Goal: Check status: Check status

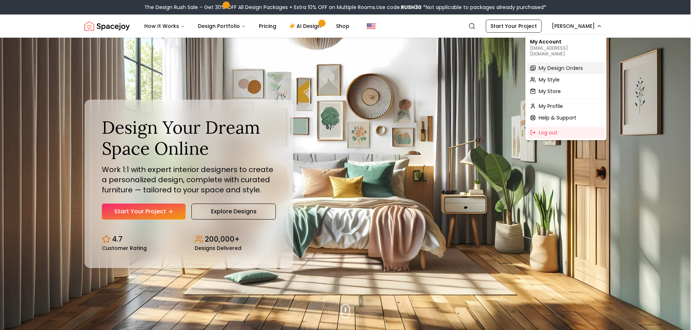
click at [571, 64] on span "My Design Orders" at bounding box center [560, 67] width 44 height 7
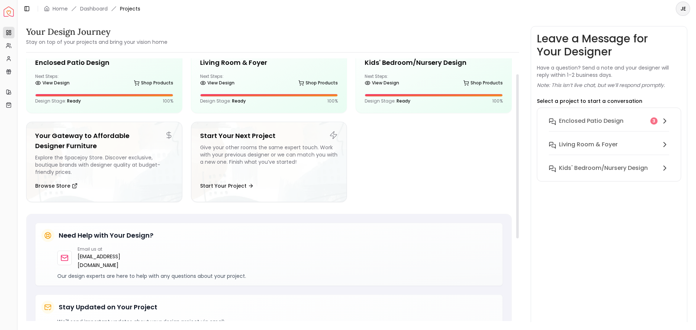
scroll to position [25, 0]
drag, startPoint x: 517, startPoint y: 102, endPoint x: 517, endPoint y: 118, distance: 15.6
click at [517, 118] on div at bounding box center [517, 156] width 3 height 164
click at [602, 121] on h6 "Enclosed Patio design" at bounding box center [591, 121] width 64 height 9
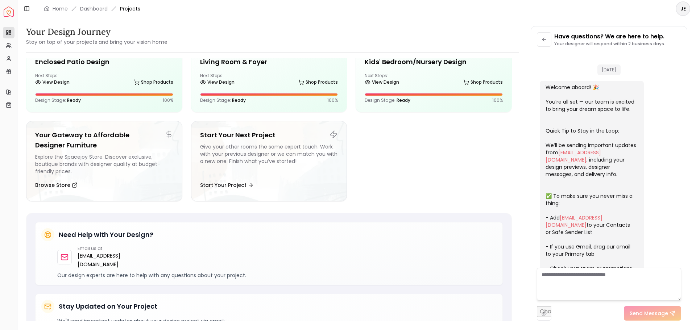
scroll to position [970, 0]
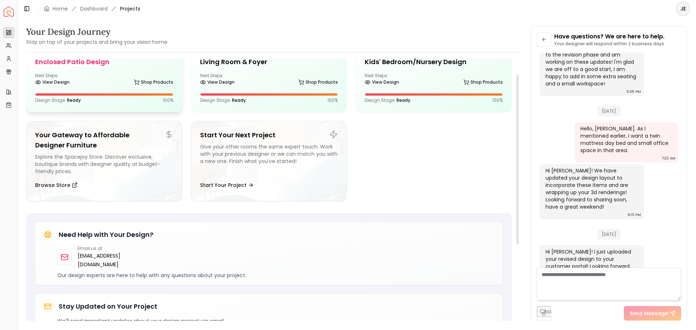
click at [95, 71] on div "Delivered on: [DATE] delight Enclosed Patio design Next Steps: View Design Shop…" at bounding box center [103, 75] width 155 height 72
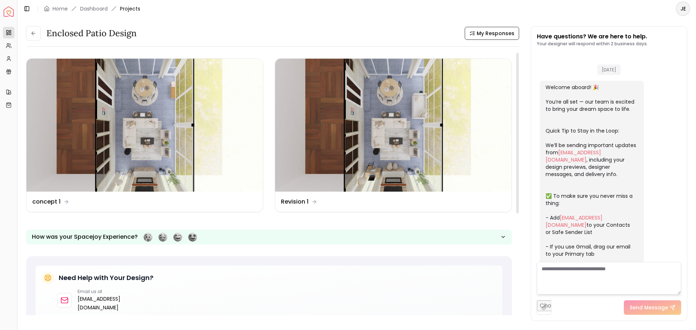
scroll to position [976, 0]
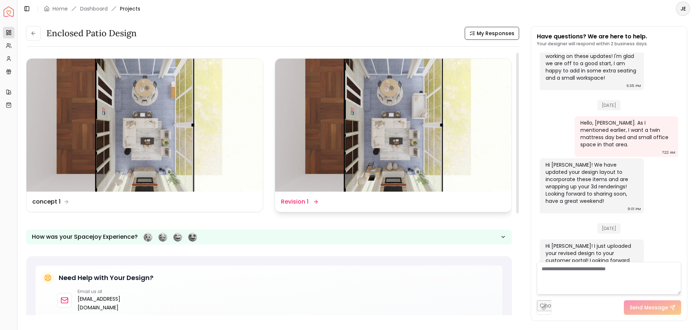
click at [406, 143] on img at bounding box center [393, 125] width 236 height 133
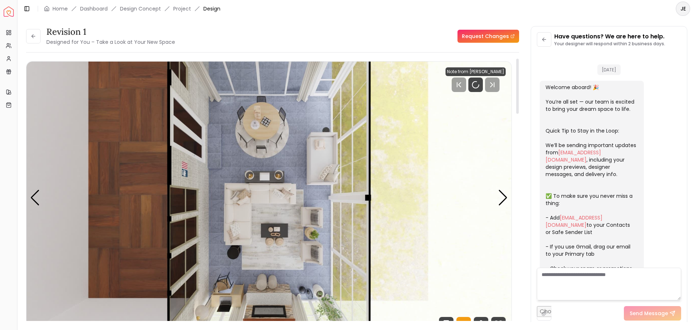
scroll to position [970, 0]
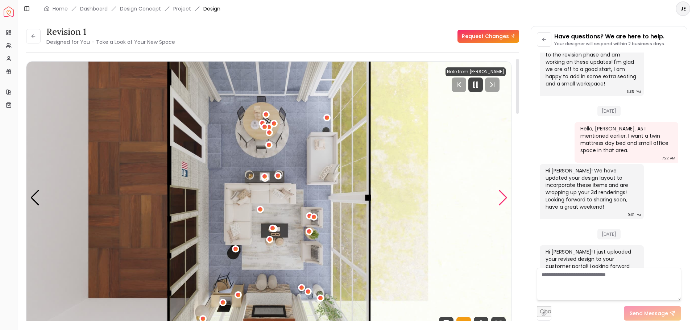
click at [503, 196] on div "Next slide" at bounding box center [503, 198] width 10 height 16
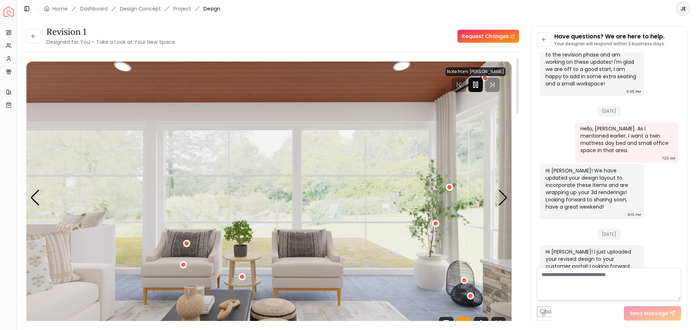
click at [481, 84] on div at bounding box center [475, 85] width 14 height 14
click at [35, 195] on div "Previous slide" at bounding box center [35, 198] width 10 height 16
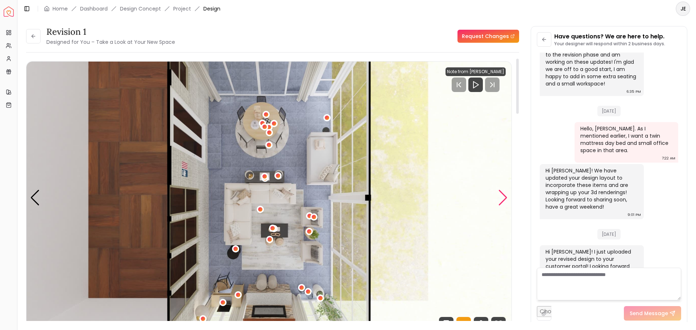
click at [505, 200] on div "Next slide" at bounding box center [503, 198] width 10 height 16
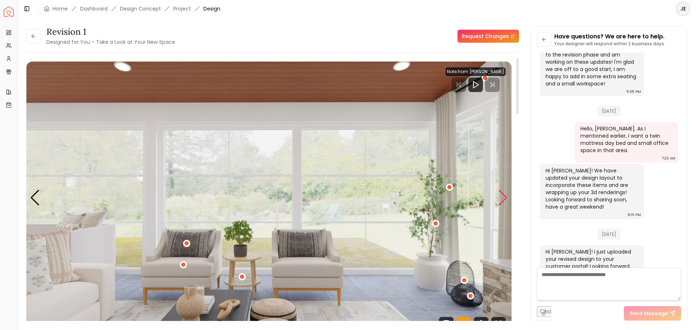
click at [505, 200] on div "Next slide" at bounding box center [503, 198] width 10 height 16
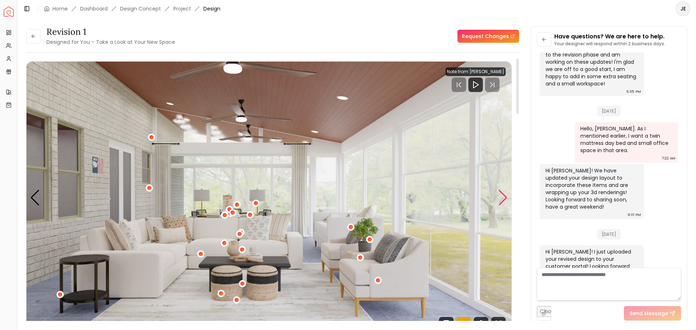
click at [505, 200] on div "Next slide" at bounding box center [503, 198] width 10 height 16
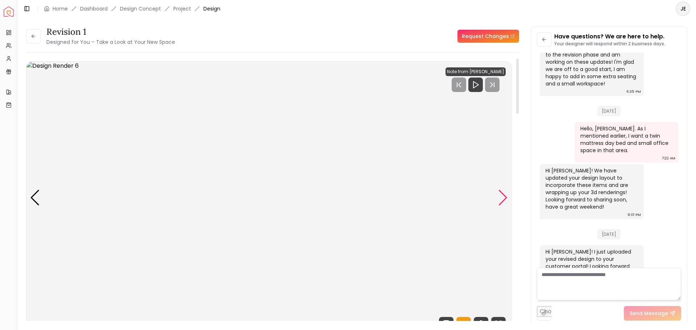
click at [505, 200] on div "Next slide" at bounding box center [503, 198] width 10 height 16
click at [31, 198] on div "Previous slide" at bounding box center [35, 198] width 10 height 16
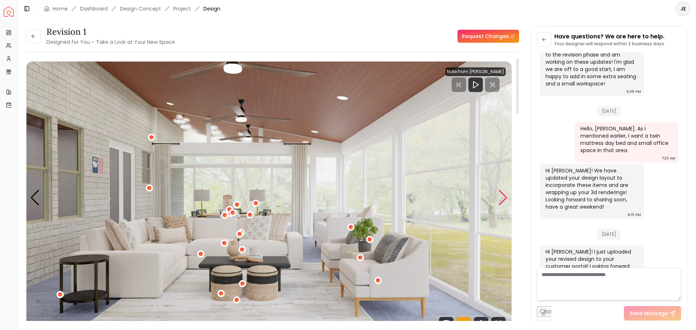
click at [503, 200] on div "Next slide" at bounding box center [503, 198] width 10 height 16
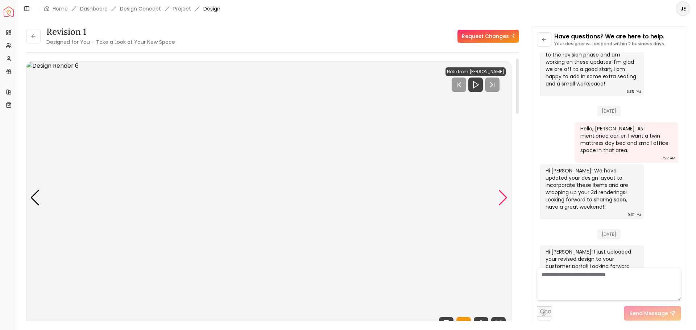
click at [503, 200] on div "Next slide" at bounding box center [503, 198] width 10 height 16
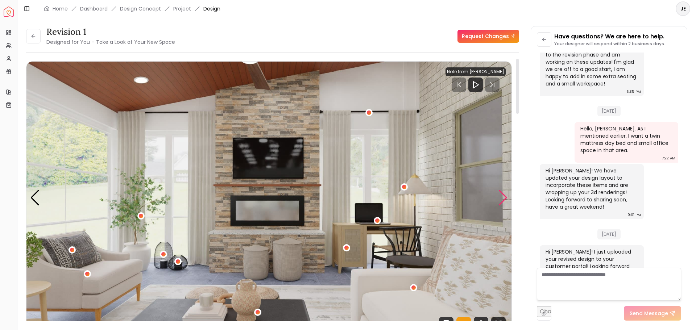
click at [503, 200] on div "Next slide" at bounding box center [503, 198] width 10 height 16
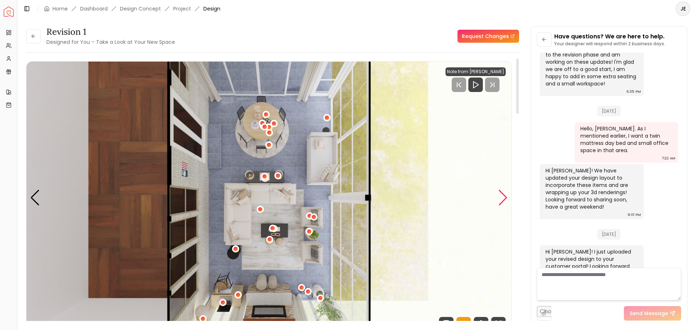
click at [503, 200] on div "Next slide" at bounding box center [503, 198] width 10 height 16
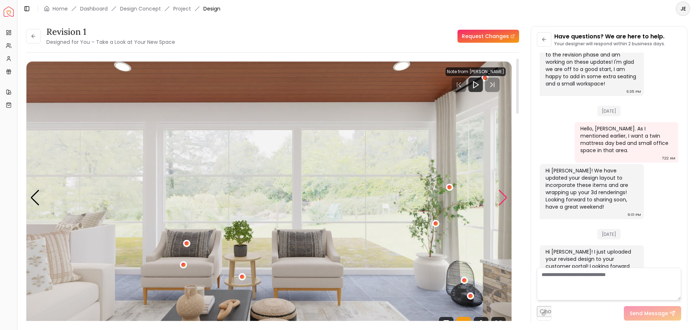
click at [503, 200] on div "Next slide" at bounding box center [503, 198] width 10 height 16
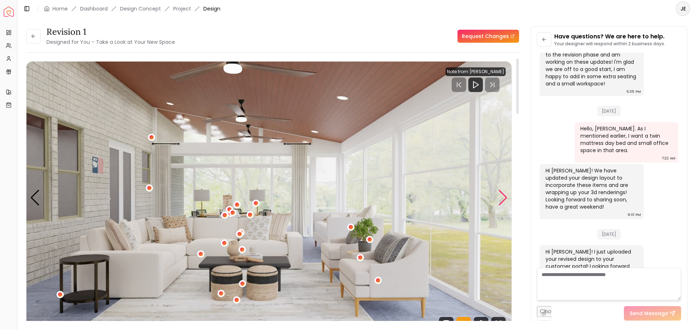
click at [503, 200] on div "Next slide" at bounding box center [503, 198] width 10 height 16
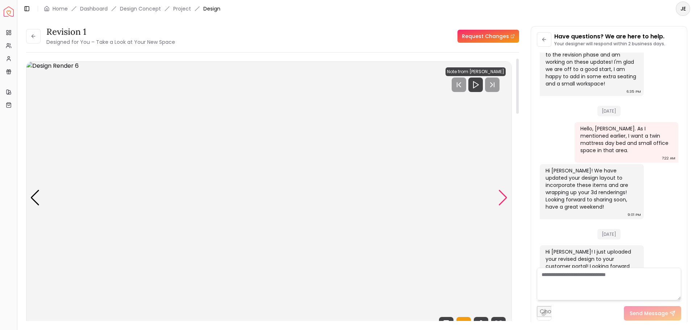
click at [503, 200] on div "Next slide" at bounding box center [503, 198] width 10 height 16
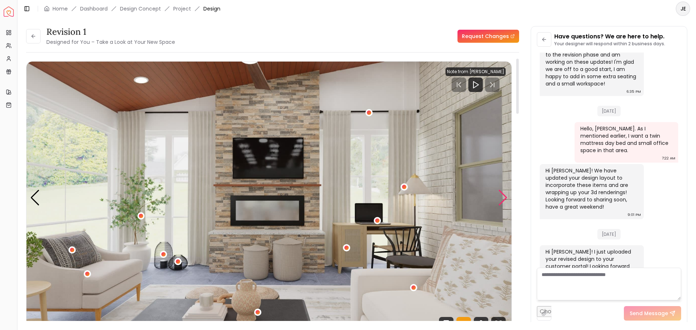
click at [503, 200] on div "Next slide" at bounding box center [503, 198] width 10 height 16
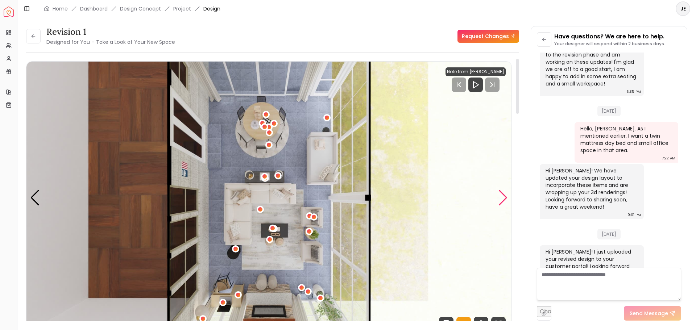
click at [503, 200] on div "Next slide" at bounding box center [503, 198] width 10 height 16
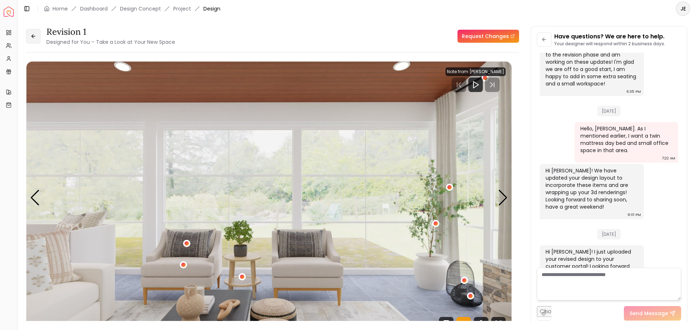
click at [34, 38] on icon at bounding box center [33, 36] width 6 height 6
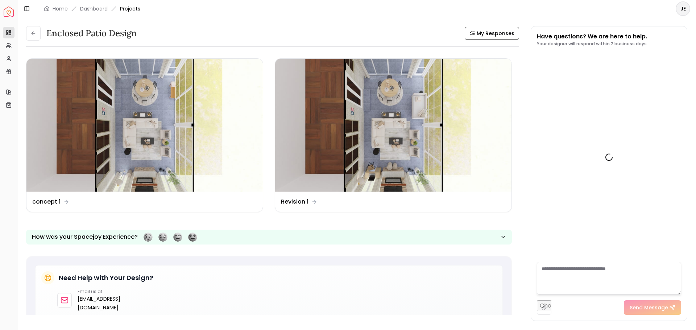
scroll to position [976, 0]
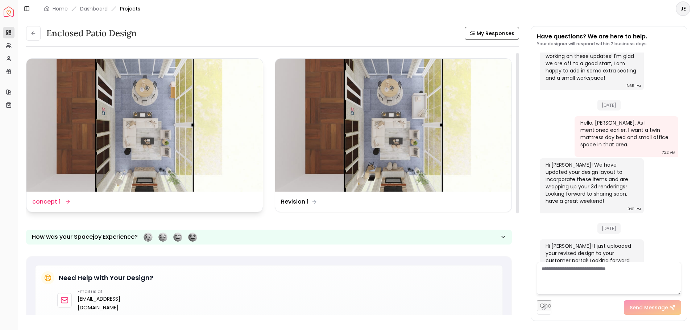
click at [141, 148] on img at bounding box center [144, 125] width 236 height 133
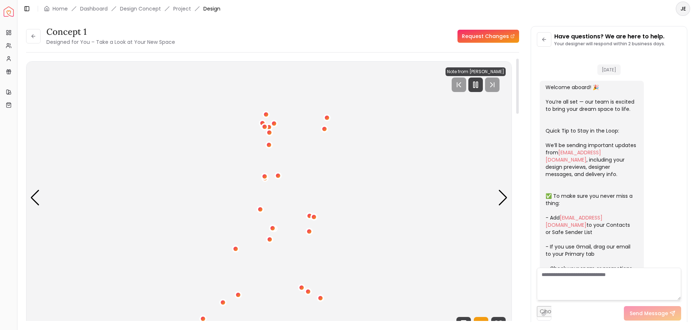
scroll to position [970, 0]
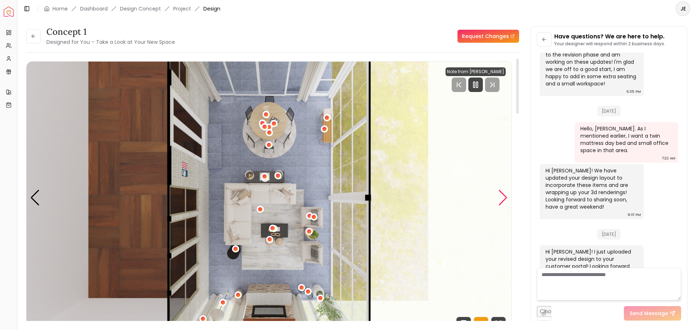
click at [505, 198] on div "Next slide" at bounding box center [503, 198] width 10 height 16
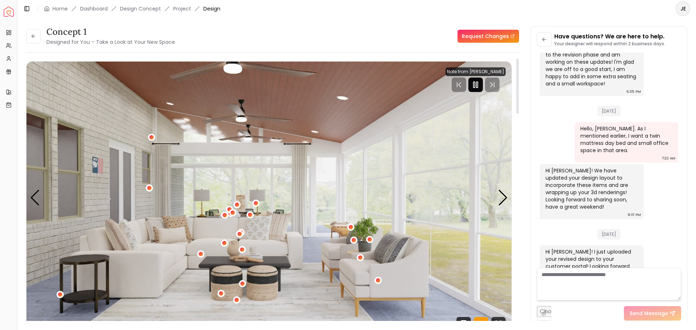
click at [474, 85] on rect "Pause" at bounding box center [473, 85] width 1 height 6
click at [500, 195] on div "Next slide" at bounding box center [503, 198] width 10 height 16
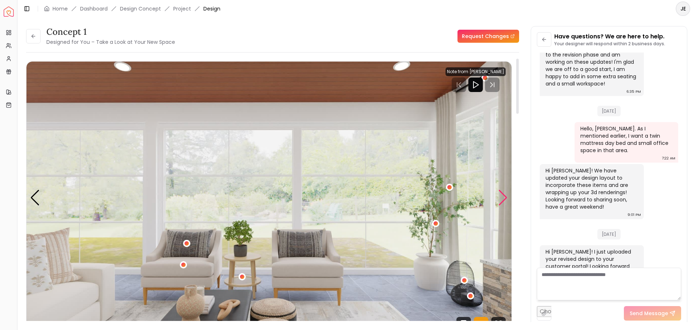
click at [500, 195] on div "Next slide" at bounding box center [503, 198] width 10 height 16
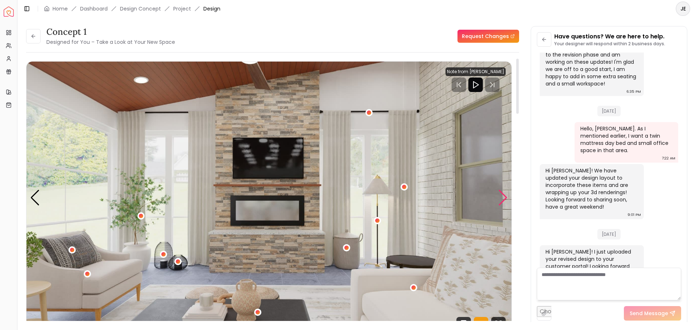
click at [500, 195] on div "Next slide" at bounding box center [503, 198] width 10 height 16
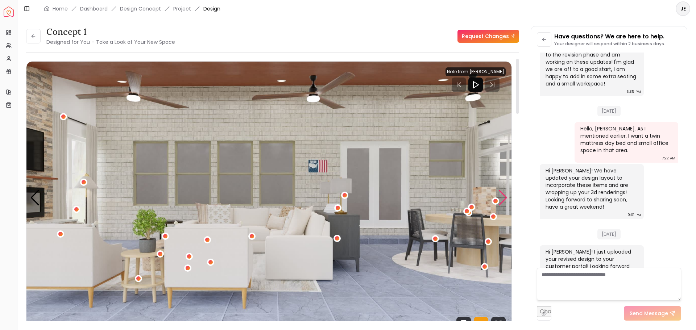
click at [500, 195] on div "Next slide" at bounding box center [503, 198] width 10 height 16
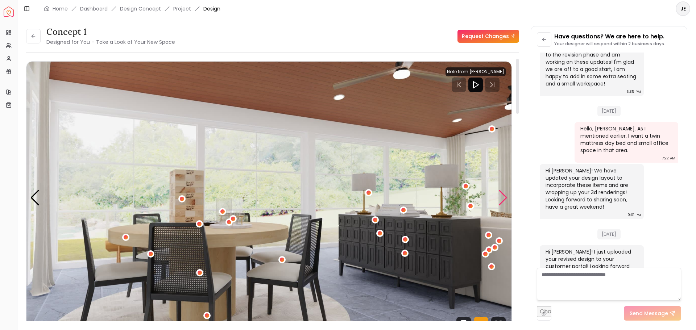
click at [500, 195] on div "Next slide" at bounding box center [503, 198] width 10 height 16
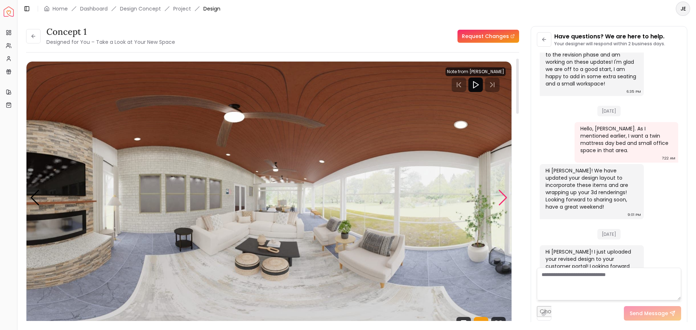
click at [500, 195] on div "Next slide" at bounding box center [503, 198] width 10 height 16
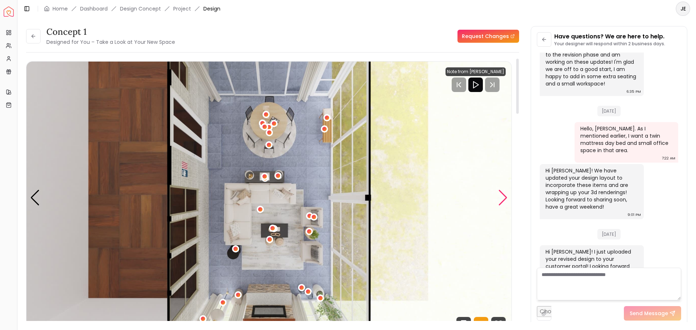
click at [500, 195] on div "Next slide" at bounding box center [503, 198] width 10 height 16
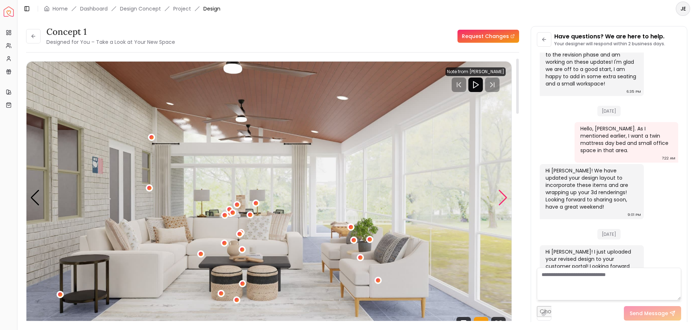
click at [500, 195] on div "Next slide" at bounding box center [503, 198] width 10 height 16
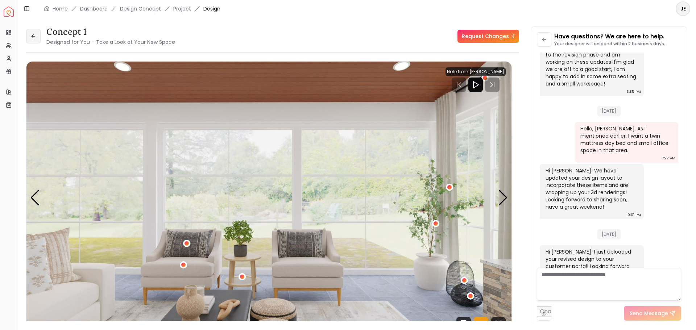
click at [35, 34] on icon at bounding box center [33, 36] width 6 height 6
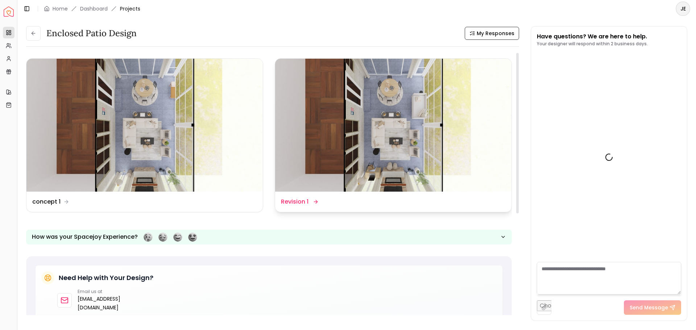
scroll to position [976, 0]
